Goal: Information Seeking & Learning: Check status

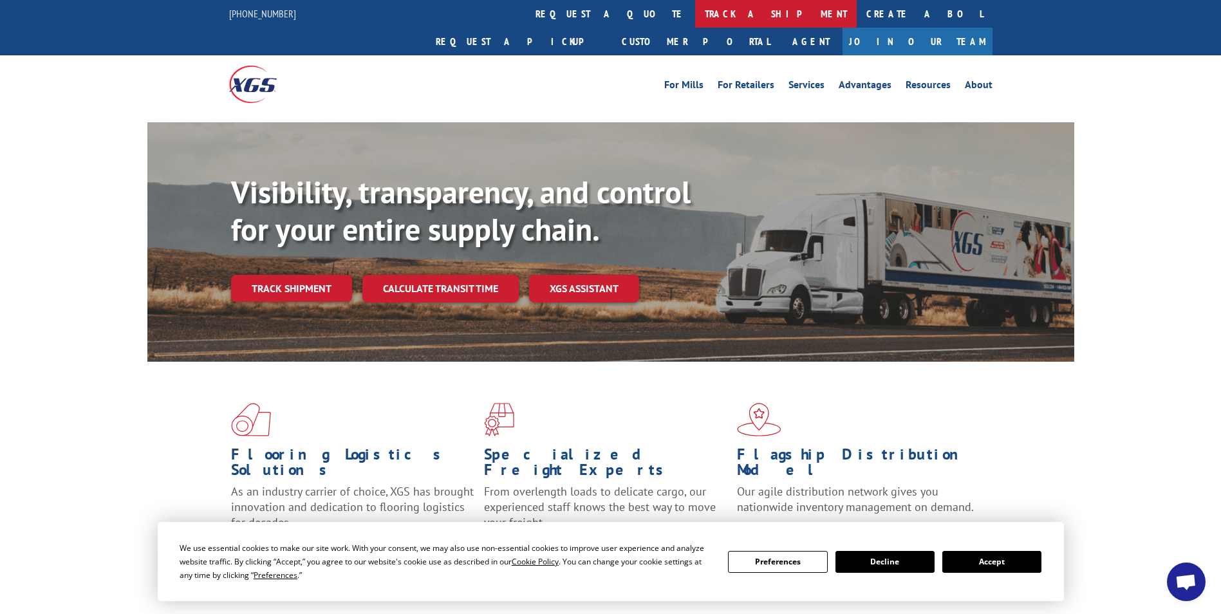
click at [695, 15] on link "track a shipment" at bounding box center [776, 14] width 162 height 28
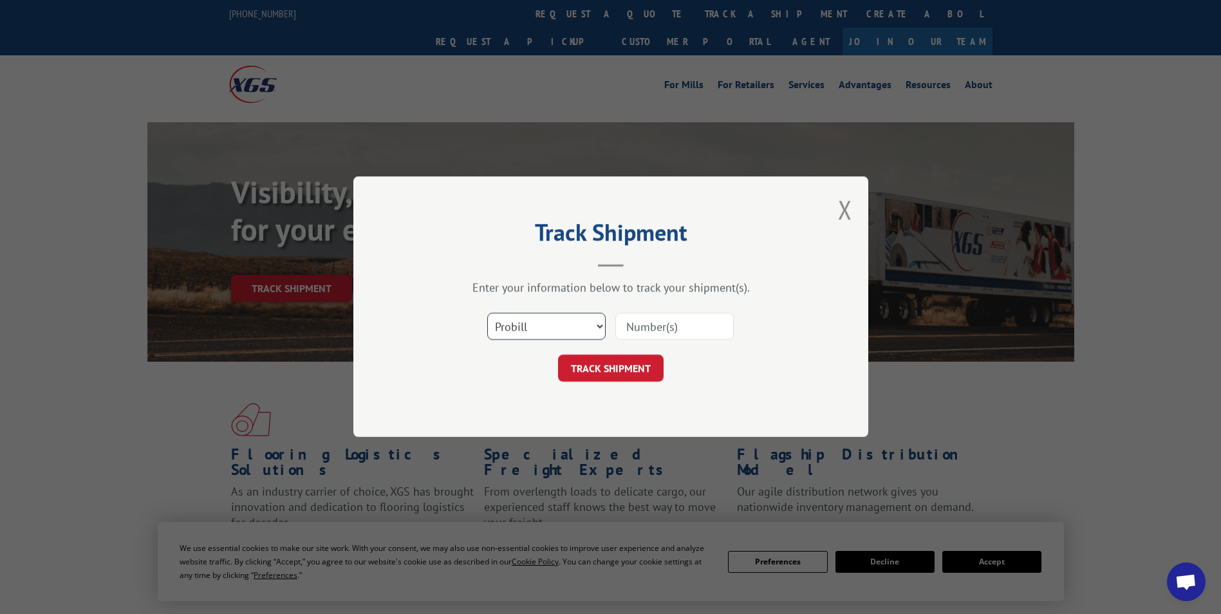
click at [586, 322] on select "Select category... Probill BOL PO" at bounding box center [546, 326] width 118 height 27
select select "bol"
click at [487, 313] on select "Select category... Probill BOL PO" at bounding box center [546, 326] width 118 height 27
click at [660, 322] on input at bounding box center [674, 326] width 118 height 27
paste input "5391426"
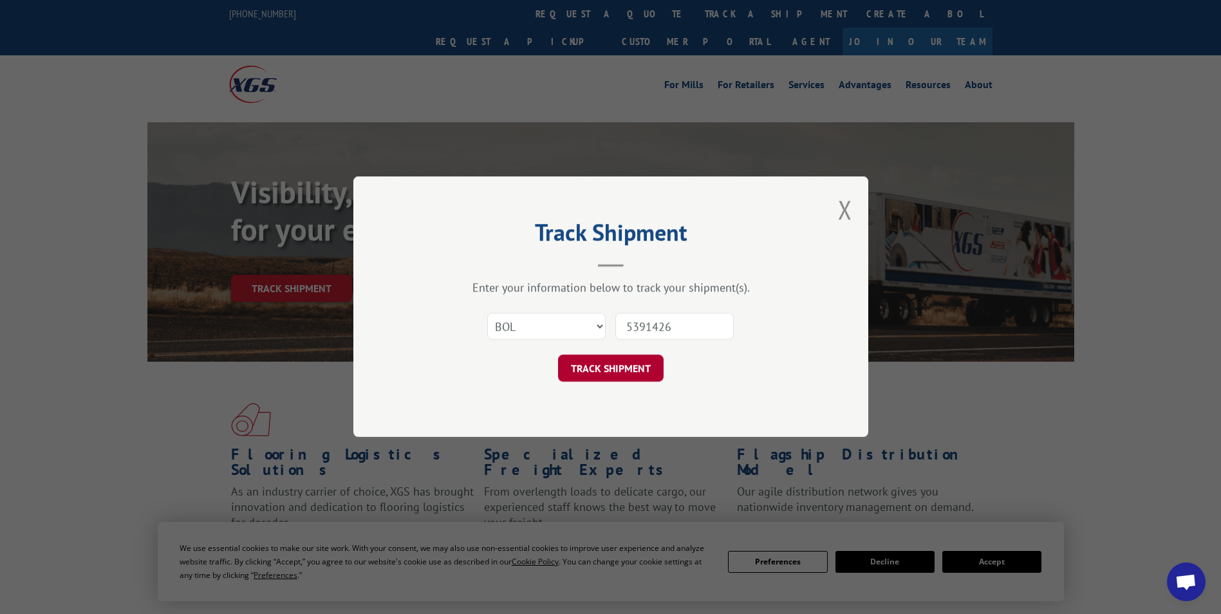
type input "5391426"
click at [627, 358] on button "TRACK SHIPMENT" at bounding box center [611, 368] width 106 height 27
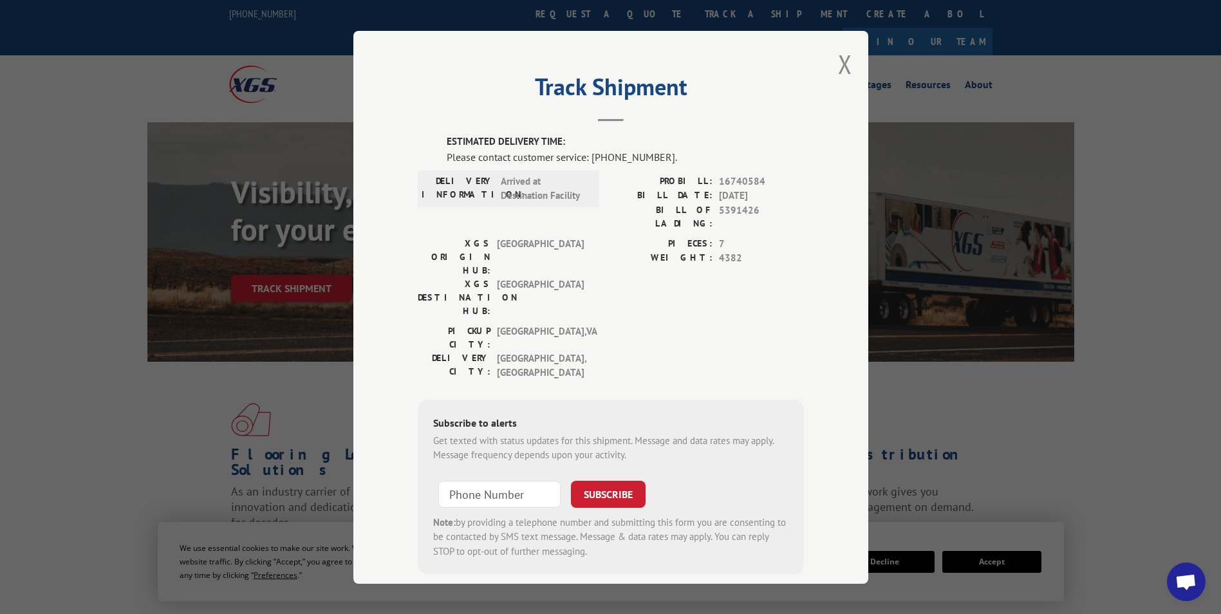
click at [745, 179] on span "16740584" at bounding box center [761, 181] width 85 height 15
copy span "16740584"
drag, startPoint x: 845, startPoint y: 59, endPoint x: 837, endPoint y: 60, distance: 7.7
click at [839, 59] on button "Close modal" at bounding box center [845, 64] width 14 height 34
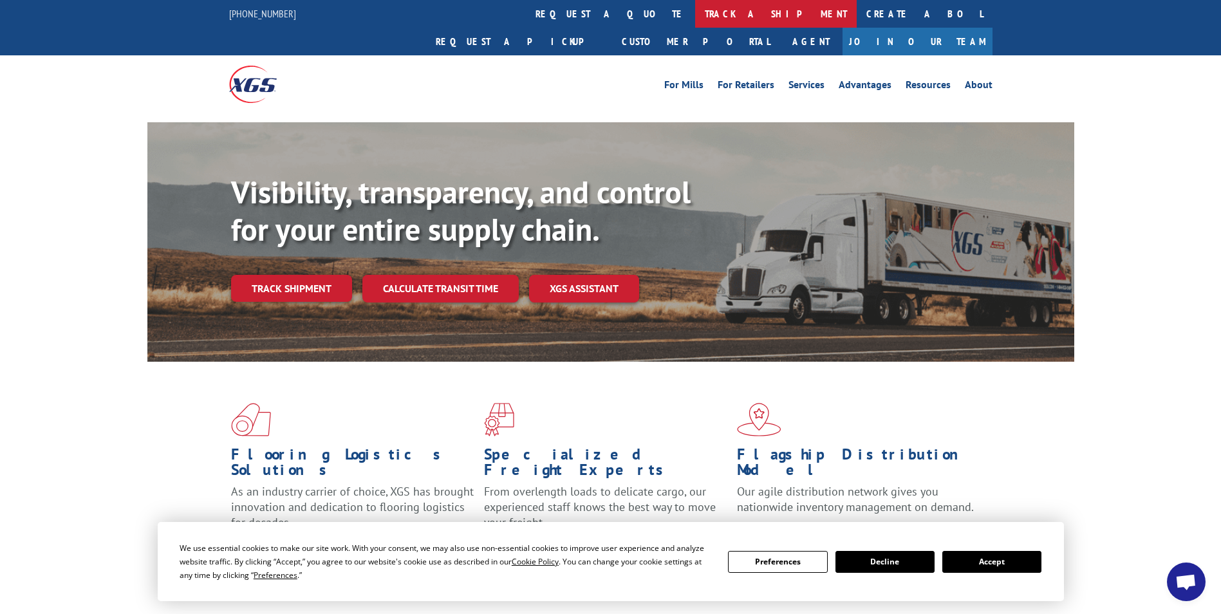
click at [695, 5] on link "track a shipment" at bounding box center [776, 14] width 162 height 28
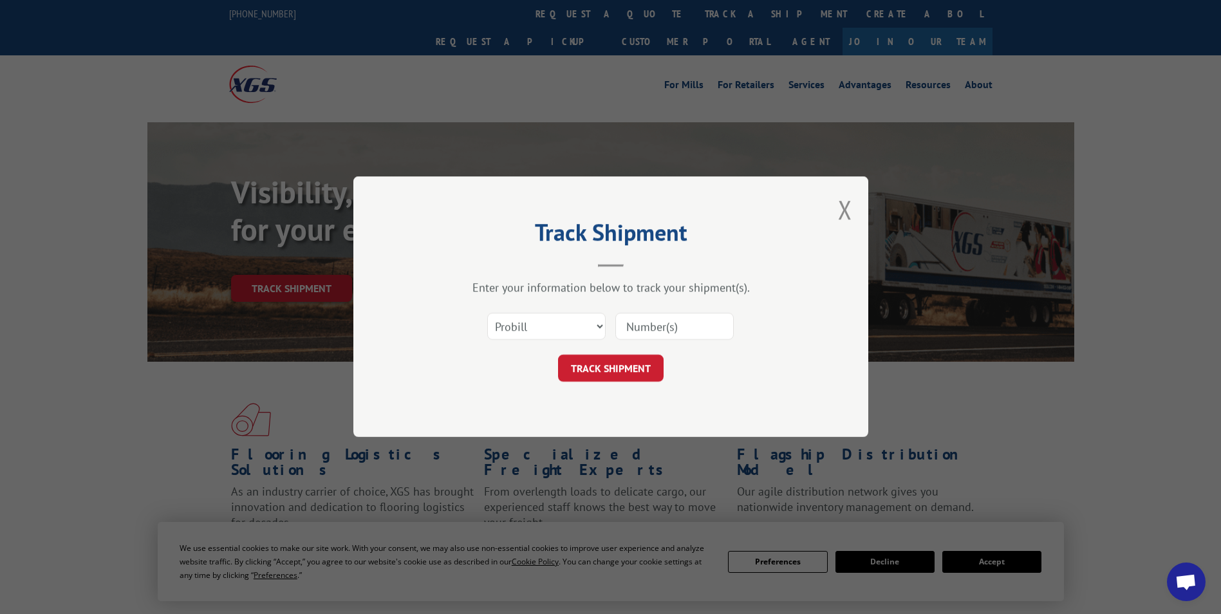
paste input "15477057"
type input "15477057"
click at [610, 360] on button "TRACK SHIPMENT" at bounding box center [611, 368] width 106 height 27
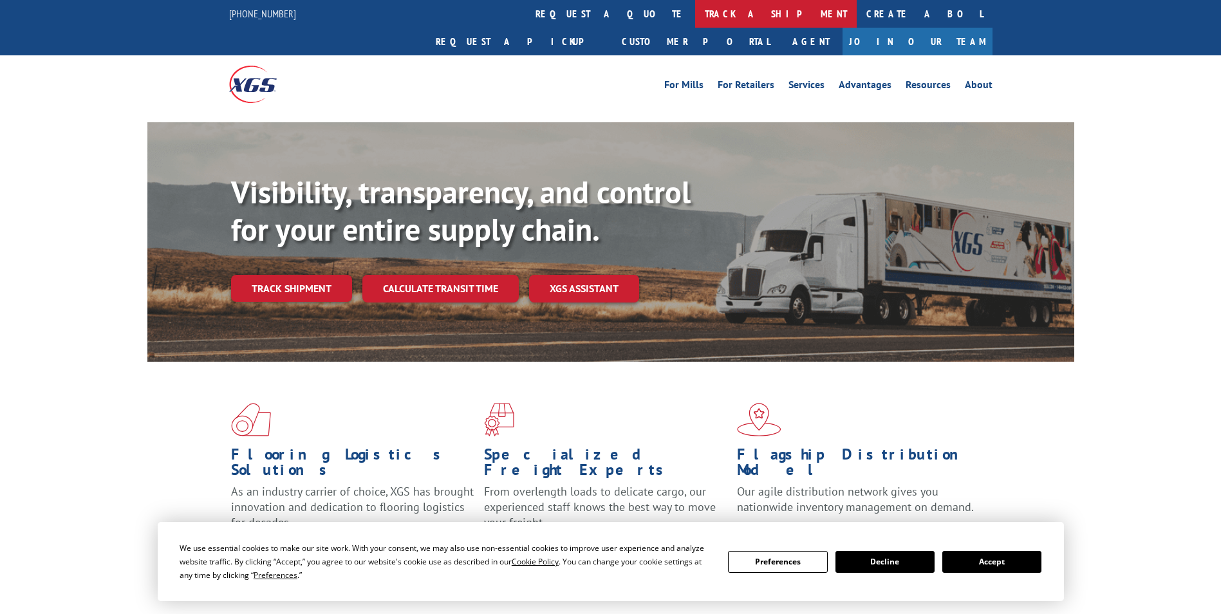
click at [695, 17] on link "track a shipment" at bounding box center [776, 14] width 162 height 28
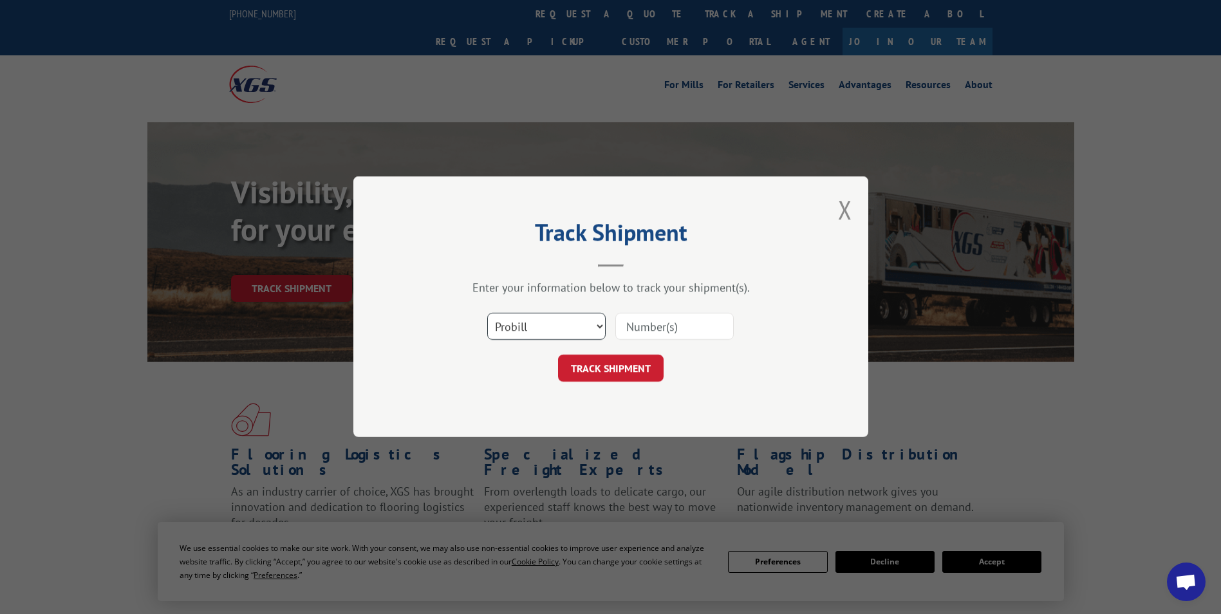
click at [577, 330] on select "Select category... Probill BOL PO" at bounding box center [546, 326] width 118 height 27
select select "bol"
click at [487, 313] on select "Select category... Probill BOL PO" at bounding box center [546, 326] width 118 height 27
paste input "5137707"
type input "5137707"
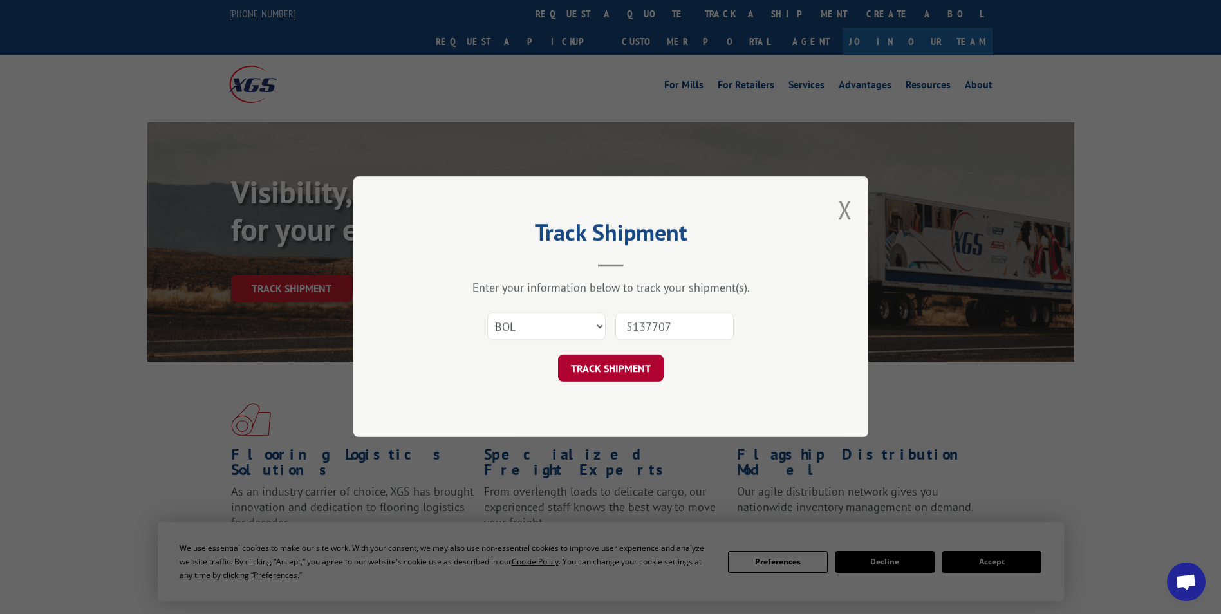
click at [605, 368] on button "TRACK SHIPMENT" at bounding box center [611, 368] width 106 height 27
